Goal: Task Accomplishment & Management: Use online tool/utility

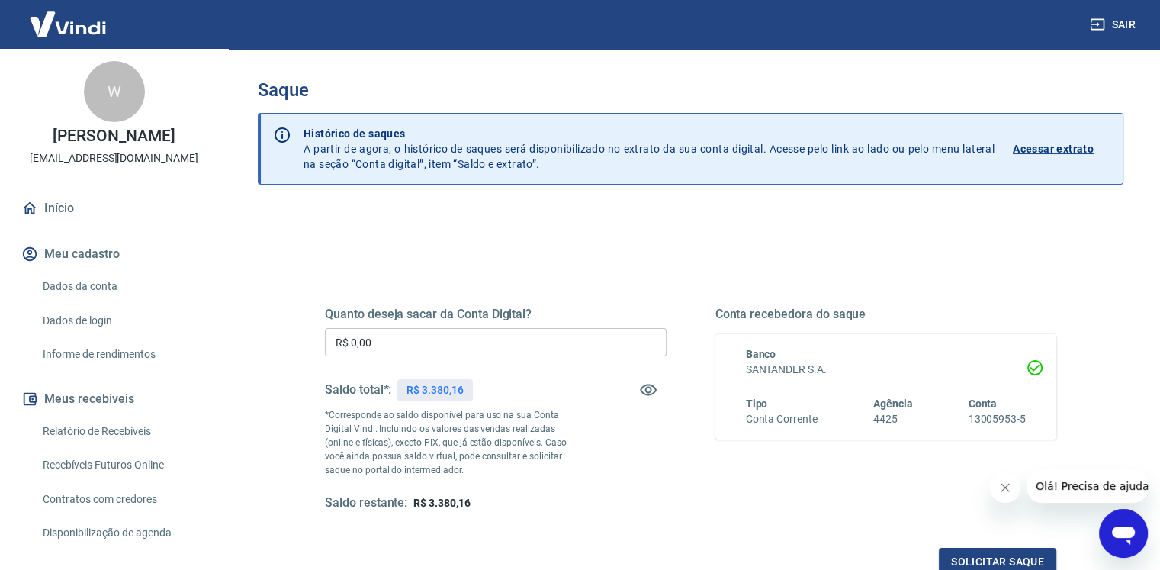
click at [412, 336] on input "R$ 0,00" at bounding box center [496, 342] width 342 height 28
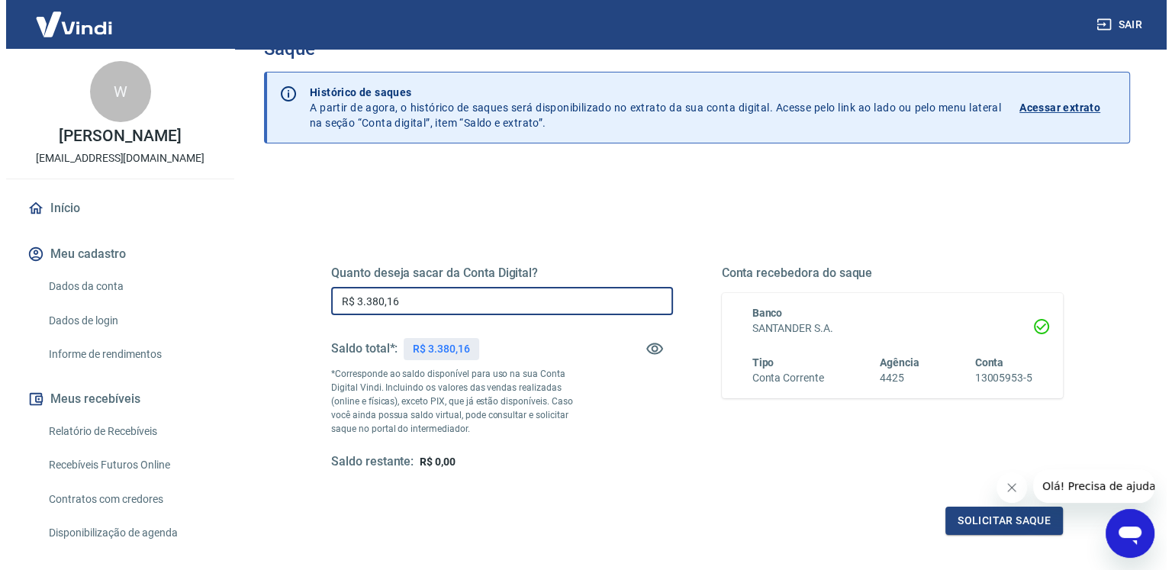
scroll to position [76, 0]
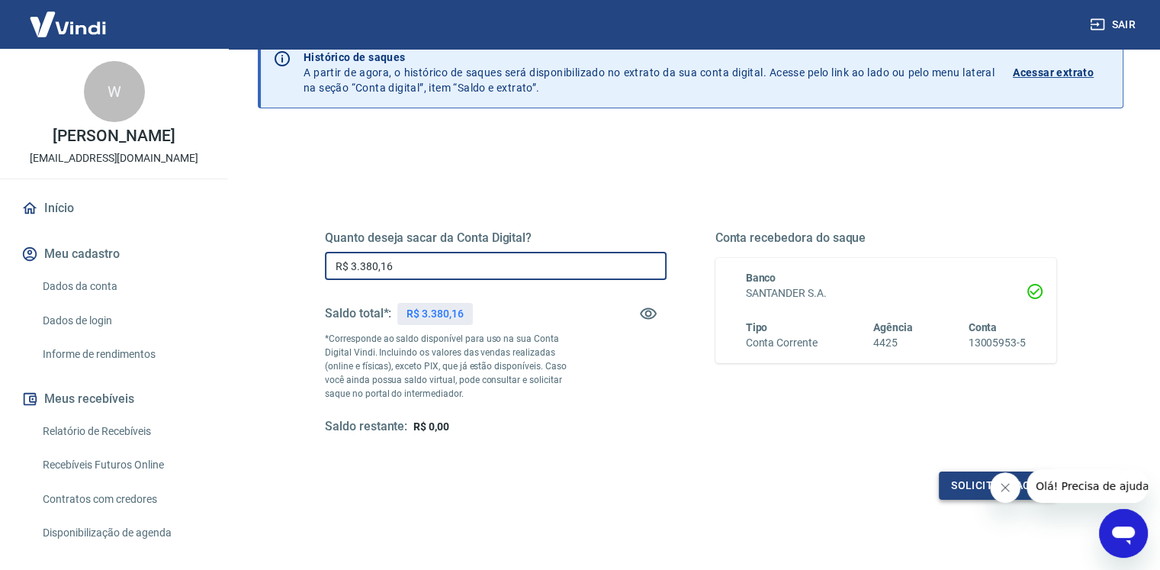
type input "R$ 3.380,16"
click at [966, 480] on button "Solicitar saque" at bounding box center [997, 485] width 117 height 28
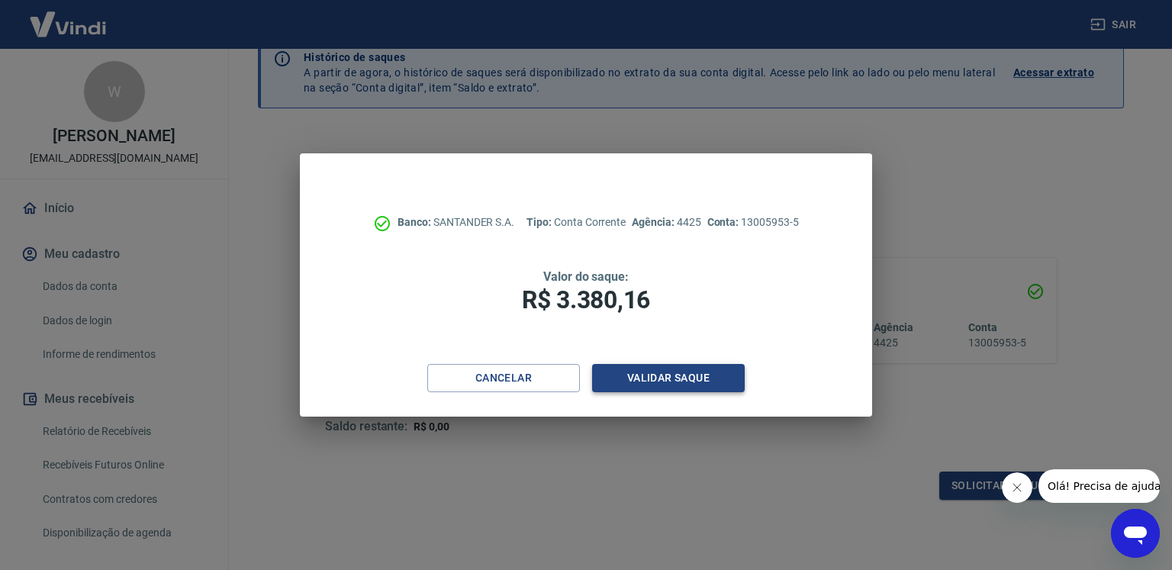
click at [620, 375] on button "Validar saque" at bounding box center [668, 378] width 153 height 28
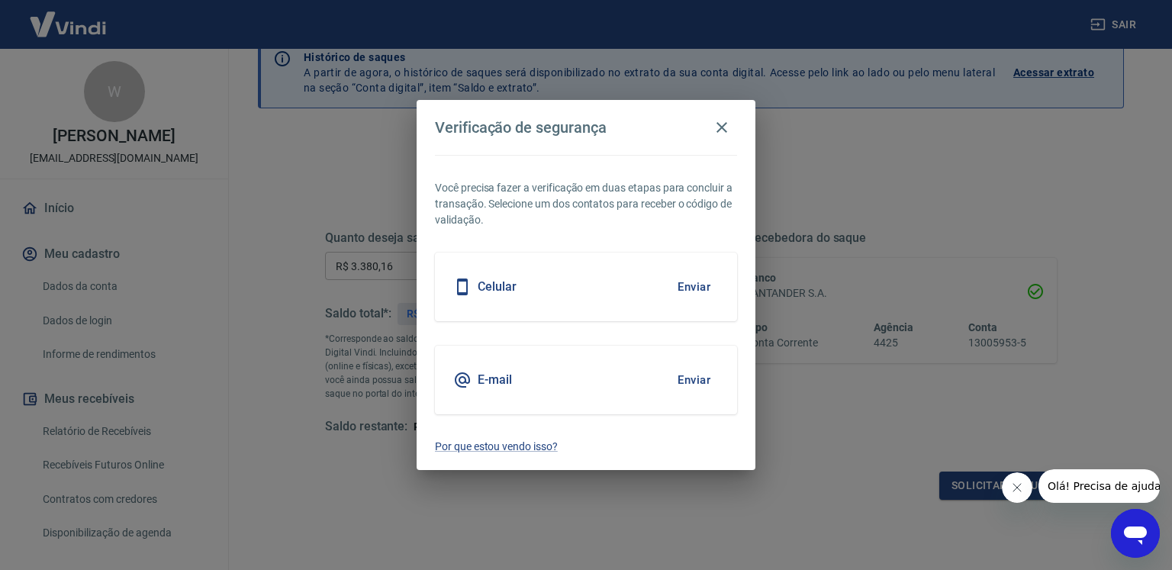
click at [699, 375] on button "Enviar" at bounding box center [694, 380] width 50 height 32
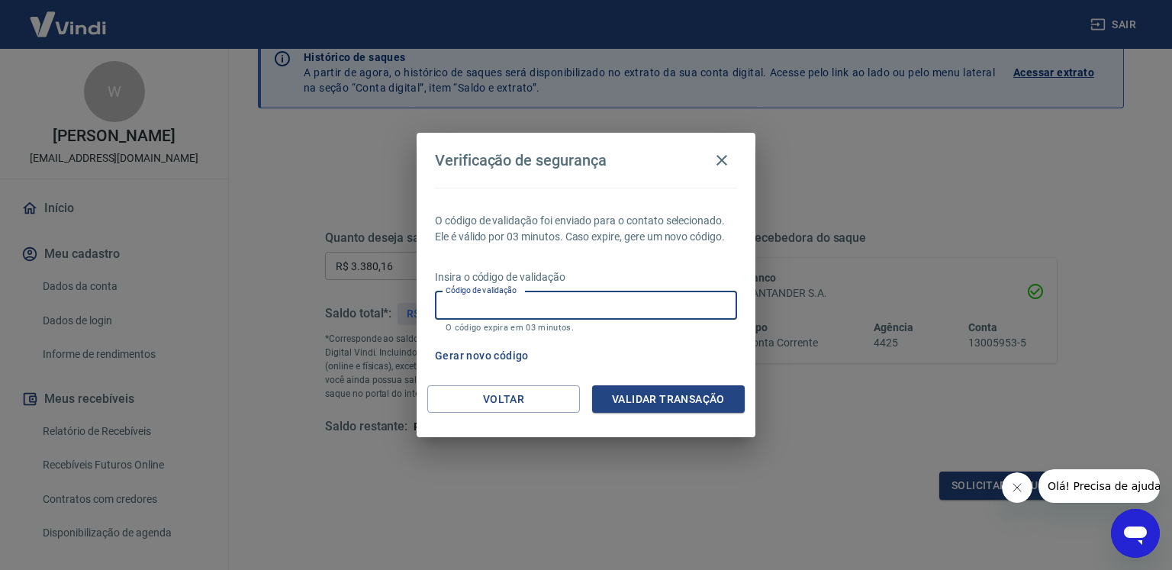
click at [559, 308] on input "Código de validação" at bounding box center [586, 305] width 302 height 28
paste input "662319"
type input "662319"
click at [687, 396] on button "Validar transação" at bounding box center [668, 399] width 153 height 28
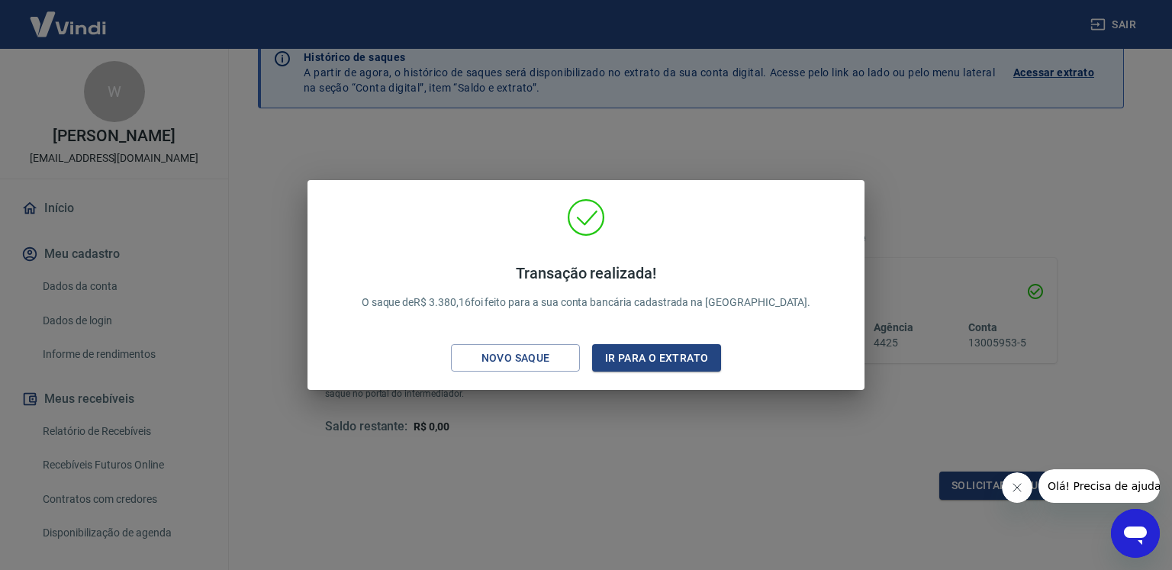
click at [922, 206] on div "Transação realizada! O saque de R$ 3.380,16 foi feito para a sua conta bancária…" at bounding box center [586, 285] width 1172 height 570
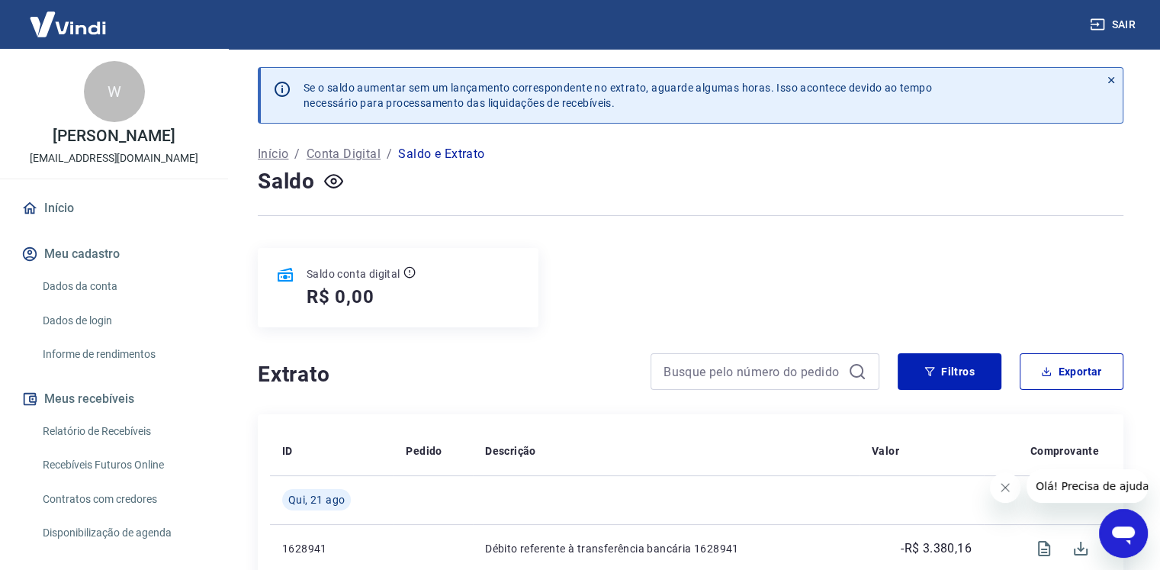
click at [1059, 181] on div "Saldo" at bounding box center [691, 181] width 866 height 31
